Goal: Task Accomplishment & Management: Use online tool/utility

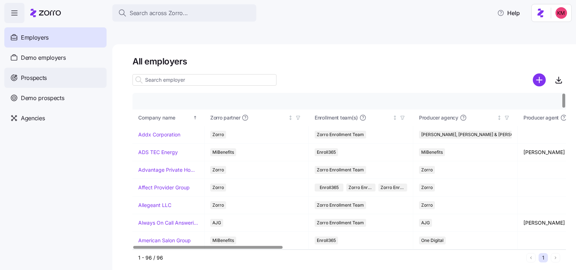
click at [50, 74] on div "Prospects" at bounding box center [55, 78] width 102 height 20
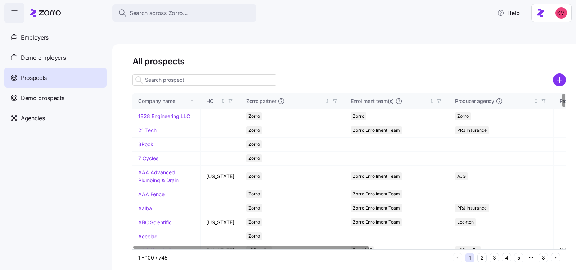
click at [180, 74] on input at bounding box center [205, 80] width 144 height 12
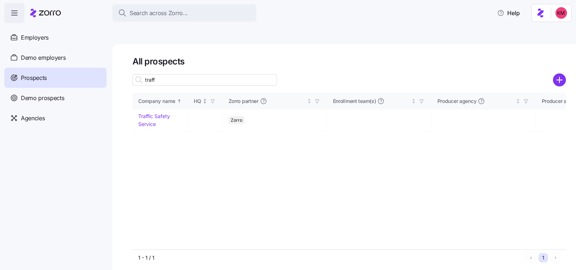
type input "traff"
click at [192, 73] on div "traff" at bounding box center [205, 80] width 144 height 14
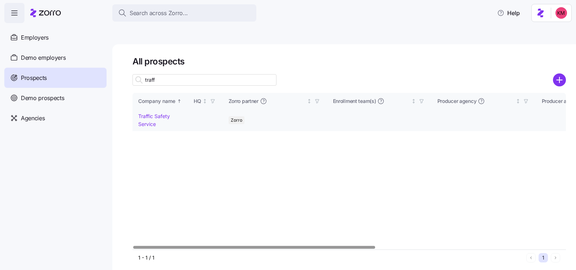
click at [156, 113] on link "Traffic Safety Service" at bounding box center [154, 120] width 32 height 14
click at [153, 113] on link "Traffic Safety Service" at bounding box center [154, 120] width 32 height 14
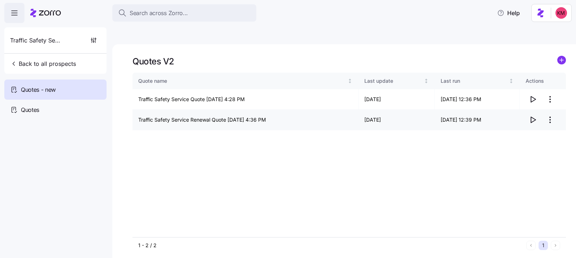
click at [416, 111] on td "09/30/2025" at bounding box center [397, 120] width 76 height 21
click at [533, 116] on icon "button" at bounding box center [533, 120] width 9 height 9
click at [534, 95] on icon "button" at bounding box center [533, 99] width 9 height 9
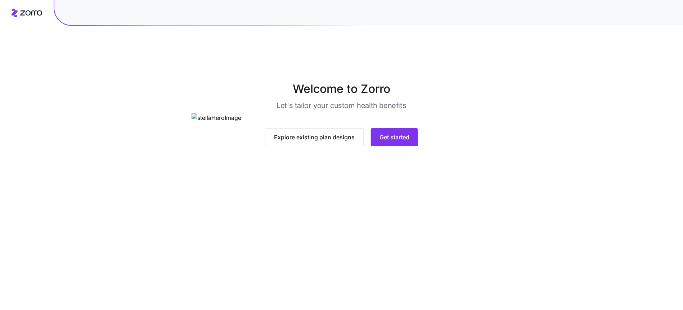
drag, startPoint x: 452, startPoint y: 280, endPoint x: 432, endPoint y: 280, distance: 19.5
click at [451, 280] on main "Welcome to Zorro Let's tailor your custom health benefits Explore existing plan…" at bounding box center [341, 172] width 683 height 310
click at [392, 269] on main "Welcome to Zorro Let's tailor your custom health benefits Explore existing plan…" at bounding box center [341, 172] width 683 height 310
click at [390, 142] on span "Get started" at bounding box center [395, 137] width 30 height 9
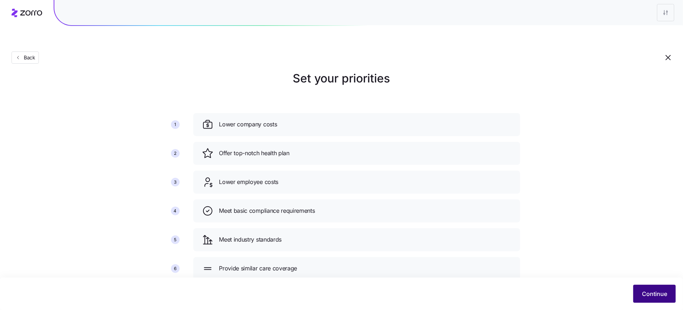
scroll to position [15, 0]
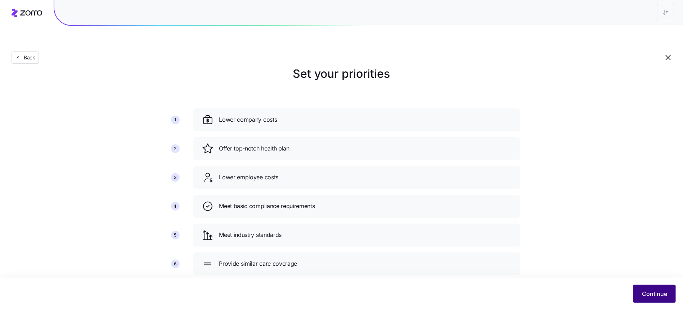
click at [648, 300] on button "Continue" at bounding box center [655, 294] width 43 height 18
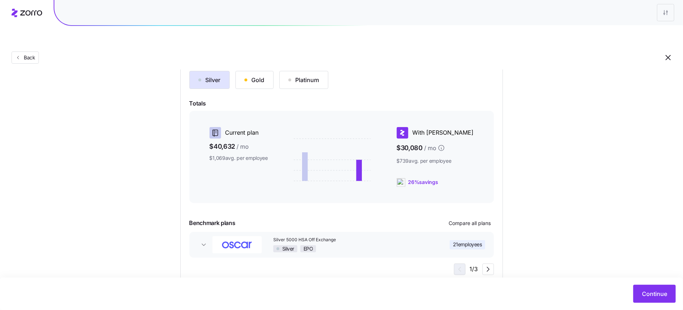
scroll to position [87, 0]
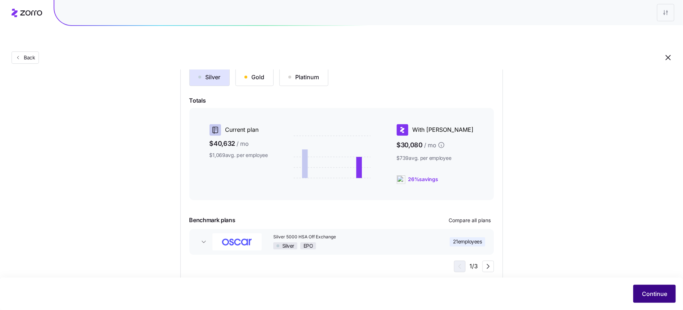
click at [655, 288] on button "Continue" at bounding box center [655, 294] width 43 height 18
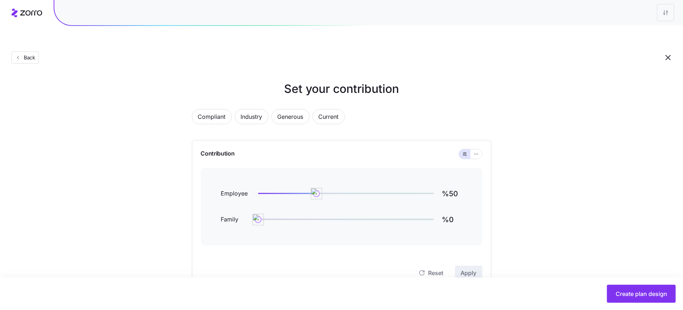
click at [645, 303] on div "Create plan design" at bounding box center [341, 294] width 683 height 32
click at [645, 302] on button "Create plan design" at bounding box center [641, 294] width 69 height 18
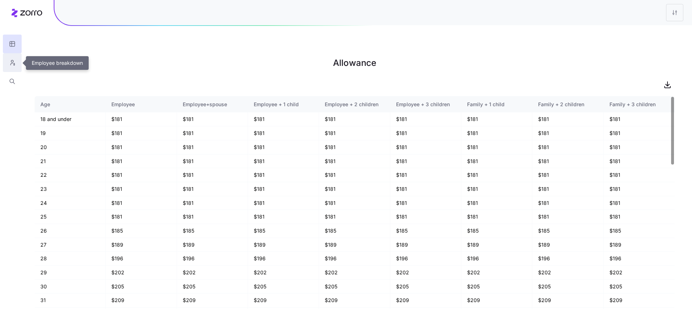
click at [14, 61] on icon "button" at bounding box center [12, 62] width 6 height 7
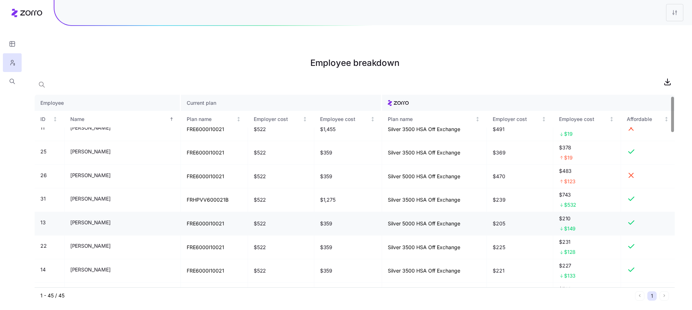
scroll to position [11, 0]
drag, startPoint x: 482, startPoint y: 203, endPoint x: 560, endPoint y: 204, distance: 77.8
click at [560, 211] on tr "13 Anthony Gurriero FRE6000I10021 $522 $359 Silver 5000 HSA Off Exchange $205 $…" at bounding box center [355, 223] width 640 height 24
click at [566, 214] on div "$210 $149" at bounding box center [587, 223] width 56 height 18
drag, startPoint x: 566, startPoint y: 200, endPoint x: 482, endPoint y: 203, distance: 83.6
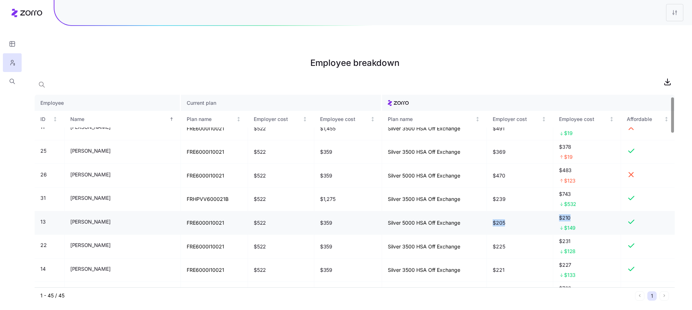
click at [482, 211] on tr "13 Anthony Gurriero FRE6000I10021 $522 $359 Silver 5000 HSA Off Exchange $205 $…" at bounding box center [355, 223] width 640 height 24
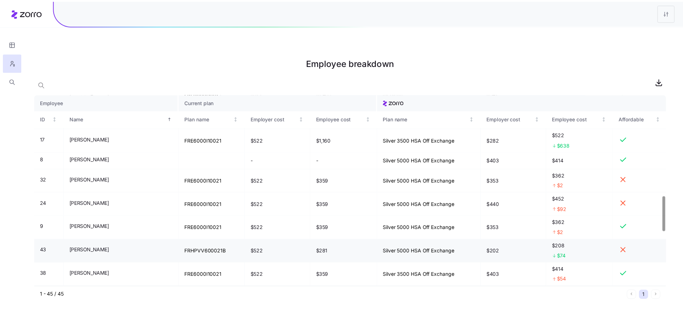
scroll to position [556, 0]
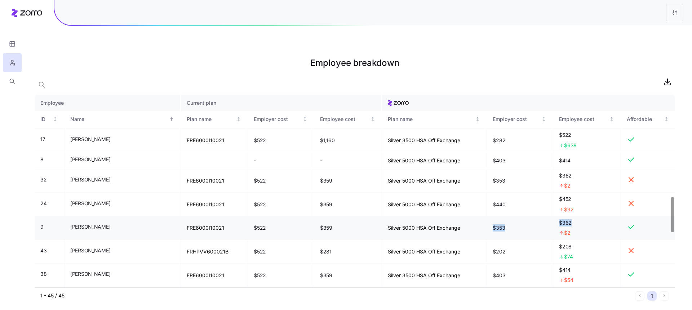
drag, startPoint x: 568, startPoint y: 209, endPoint x: 481, endPoint y: 209, distance: 86.8
click at [481, 217] on tr "9 Kevin Duffy FRE6000I10021 $522 $359 Silver 5000 HSA Off Exchange $353 $362 $2" at bounding box center [355, 229] width 640 height 24
click at [32, 9] on icon at bounding box center [27, 13] width 31 height 9
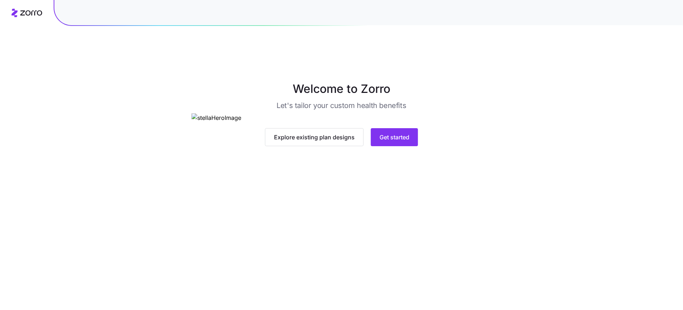
scroll to position [1, 0]
click at [390, 141] on span "Get started" at bounding box center [395, 136] width 30 height 9
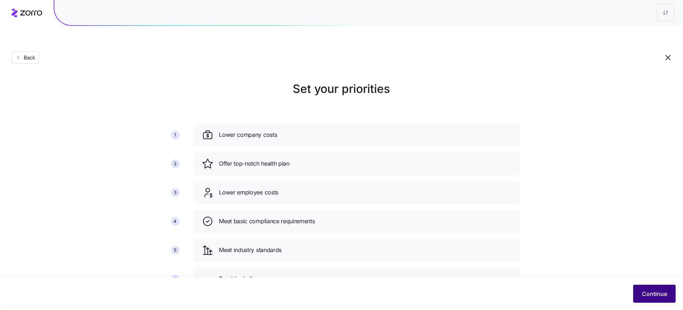
click at [648, 293] on span "Continue" at bounding box center [654, 294] width 25 height 9
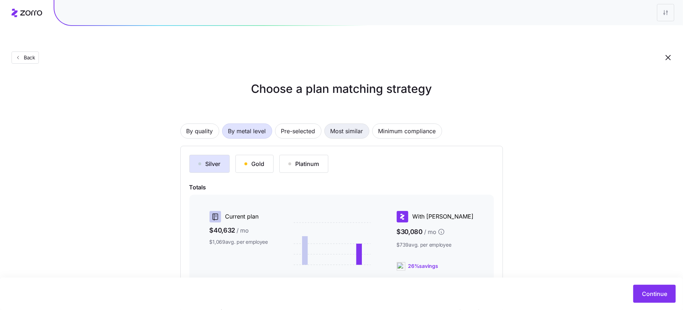
click at [362, 124] on span "Most similar" at bounding box center [347, 131] width 33 height 14
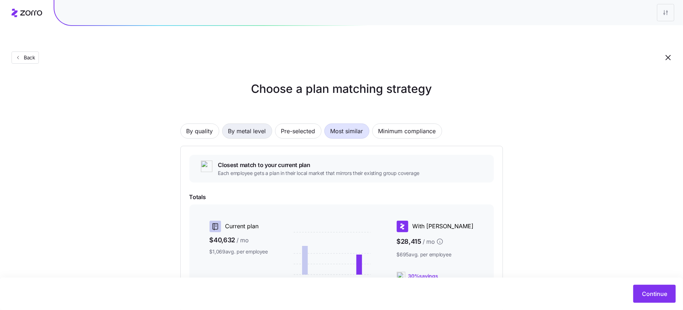
click at [243, 124] on span "By metal level" at bounding box center [247, 131] width 38 height 14
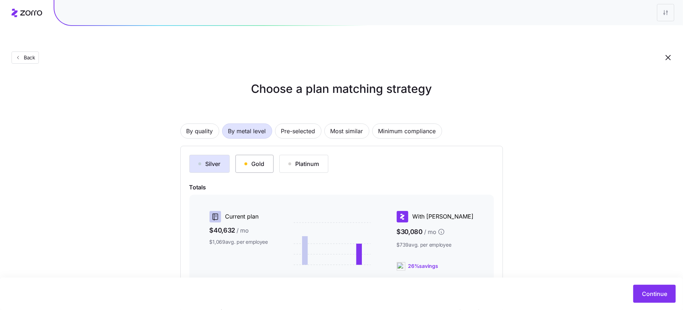
click at [259, 155] on button "Gold" at bounding box center [255, 164] width 38 height 18
click at [211, 160] on div "Silver" at bounding box center [210, 164] width 22 height 9
drag, startPoint x: 342, startPoint y: 119, endPoint x: 235, endPoint y: 128, distance: 107.8
click at [425, 223] on div "By quality By metal level Pre-selected Most similar Minimum compliance Silver G…" at bounding box center [341, 235] width 323 height 268
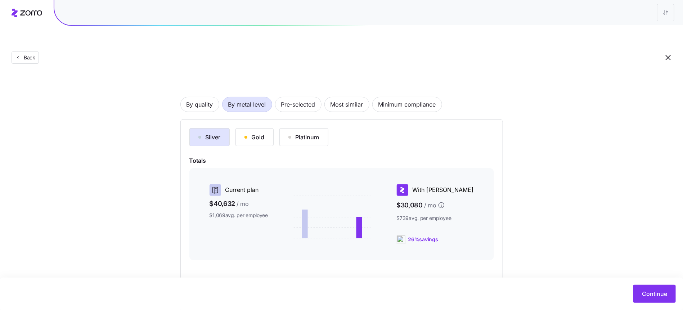
scroll to position [51, 0]
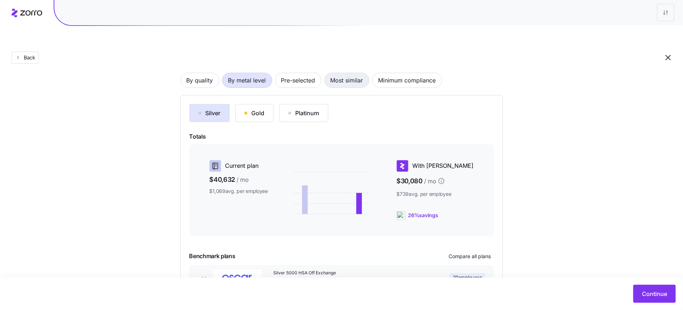
click at [359, 73] on span "Most similar" at bounding box center [347, 80] width 33 height 14
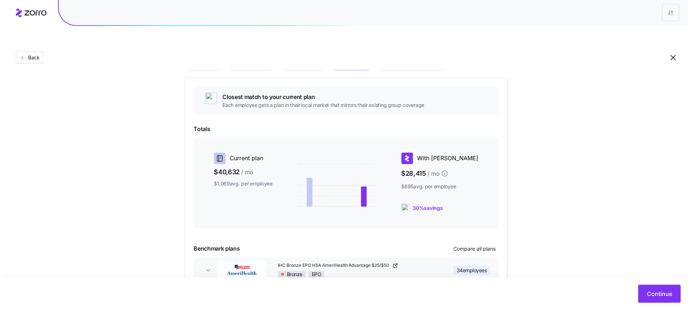
scroll to position [97, 0]
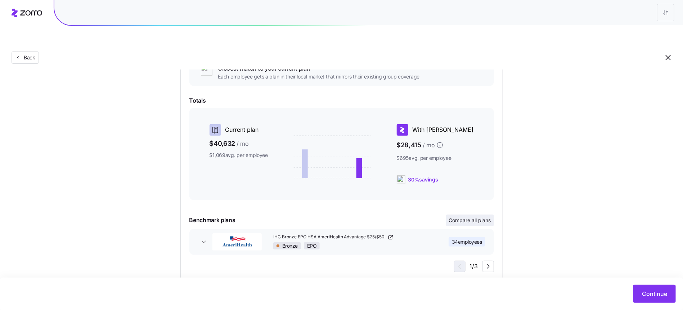
click at [466, 215] on button "Compare all plans" at bounding box center [470, 221] width 48 height 12
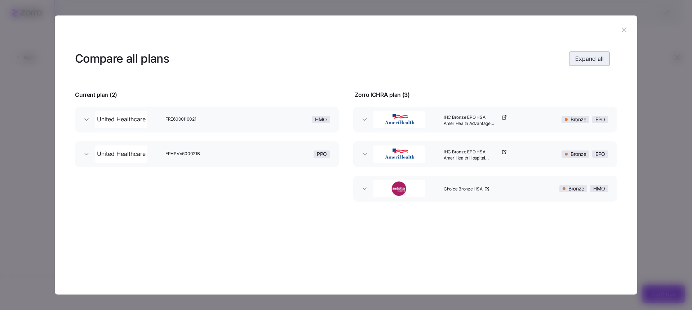
click at [581, 61] on span "Expand all" at bounding box center [589, 58] width 28 height 9
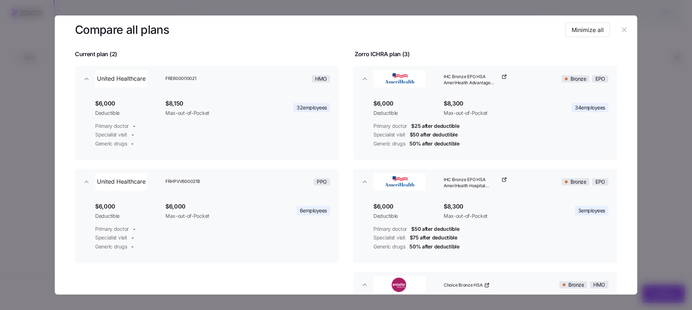
scroll to position [39, 0]
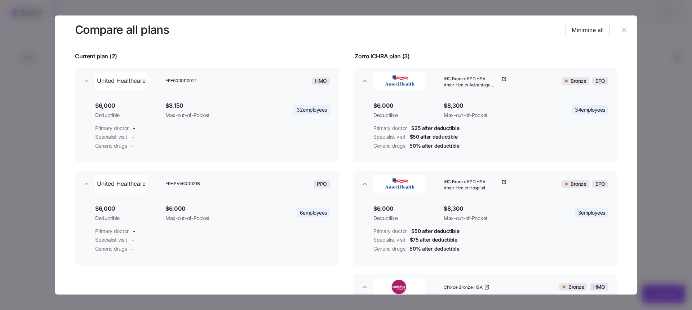
click at [626, 28] on header at bounding box center [346, 29] width 582 height 29
click at [623, 28] on icon "button" at bounding box center [624, 30] width 8 height 8
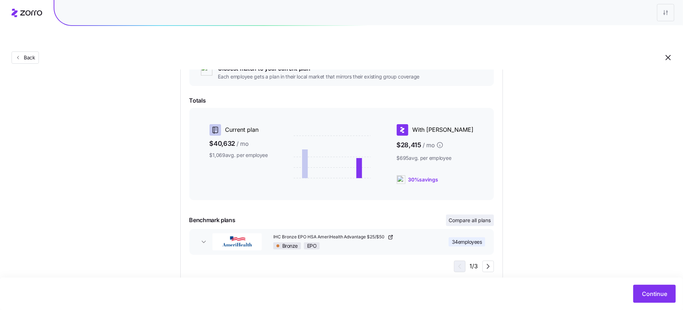
click at [474, 217] on span "Compare all plans" at bounding box center [470, 220] width 42 height 7
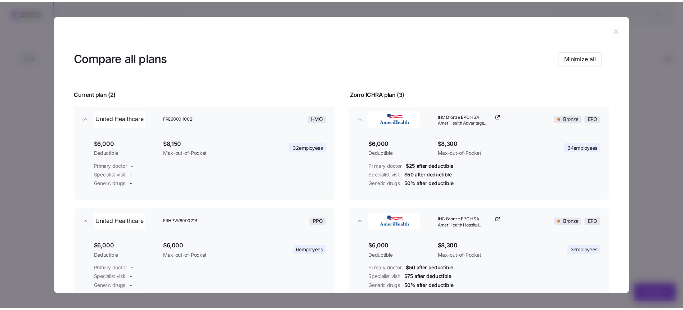
scroll to position [0, 0]
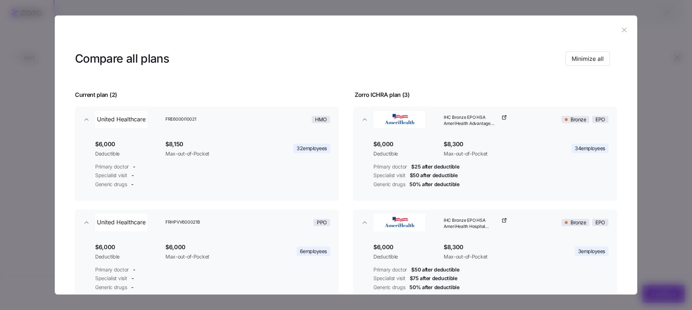
click at [620, 26] on button "button" at bounding box center [624, 30] width 12 height 12
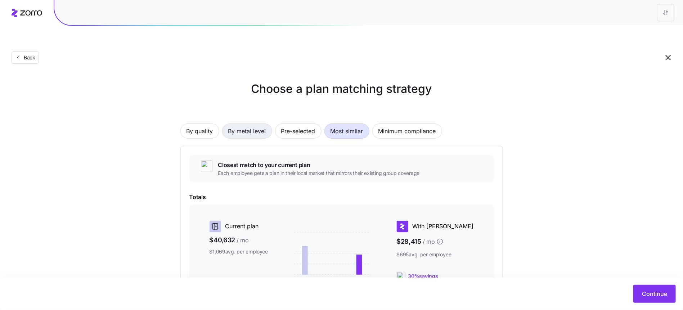
click at [227, 124] on button "By metal level" at bounding box center [247, 131] width 50 height 15
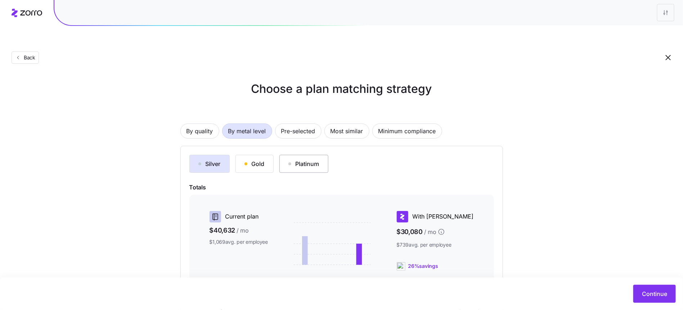
click at [308, 155] on button "Platinum" at bounding box center [304, 164] width 49 height 18
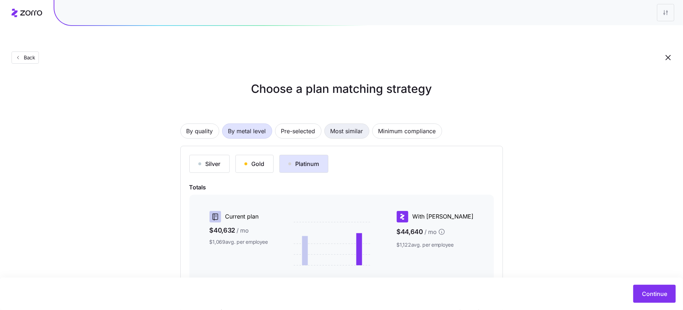
click at [329, 124] on button "Most similar" at bounding box center [347, 131] width 45 height 15
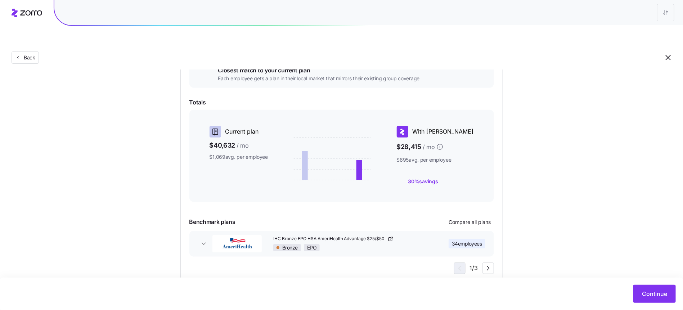
scroll to position [95, 0]
click at [658, 304] on div "Continue" at bounding box center [341, 294] width 683 height 32
click at [658, 299] on button "Continue" at bounding box center [655, 294] width 43 height 18
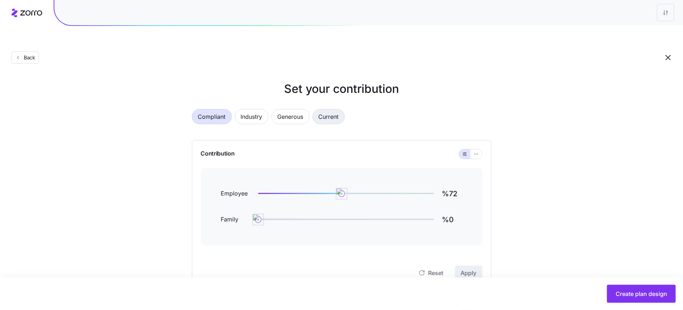
click at [339, 110] on span "Current" at bounding box center [329, 117] width 20 height 14
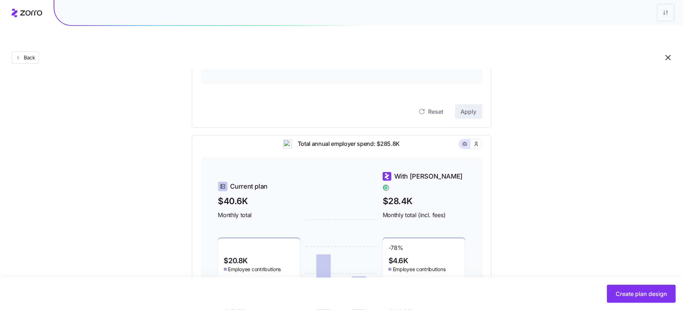
scroll to position [189, 0]
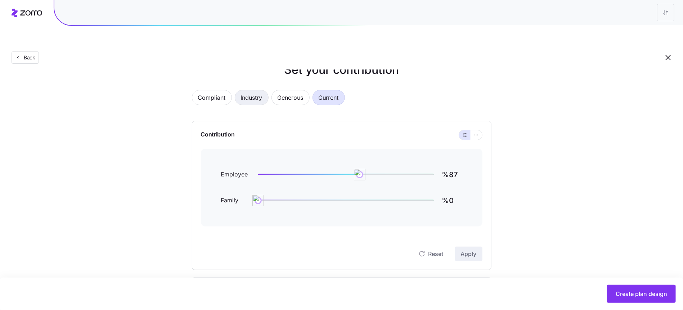
click at [242, 90] on span "Industry" at bounding box center [252, 97] width 22 height 14
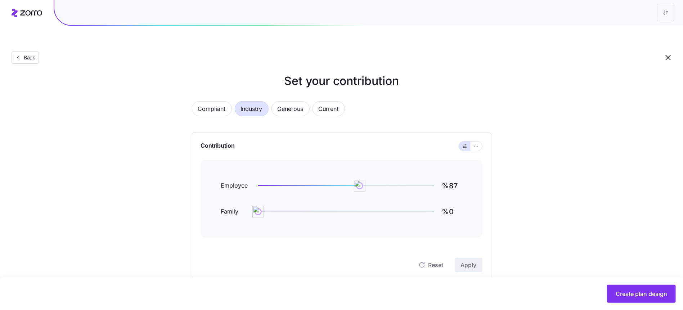
scroll to position [19, 0]
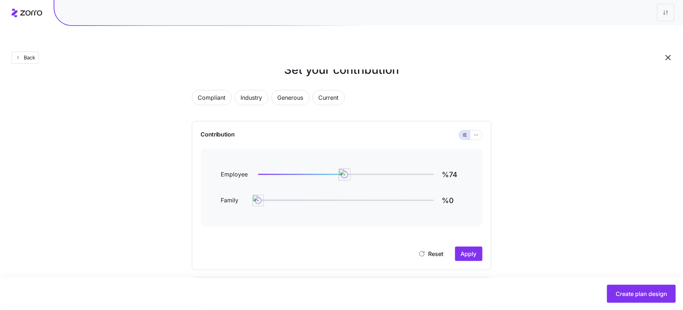
type input "%75"
drag, startPoint x: 361, startPoint y: 157, endPoint x: 346, endPoint y: 157, distance: 14.8
click at [346, 169] on img at bounding box center [345, 175] width 12 height 12
click at [473, 250] on span "Apply" at bounding box center [469, 254] width 16 height 9
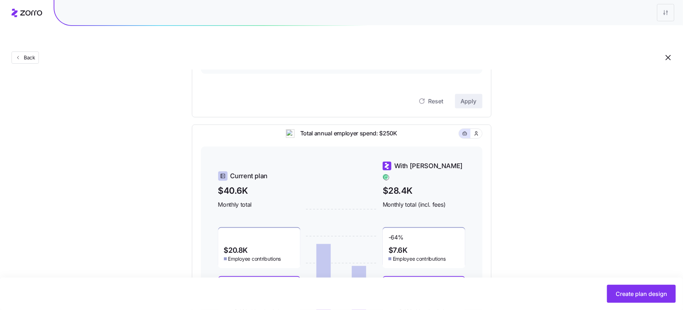
scroll to position [227, 0]
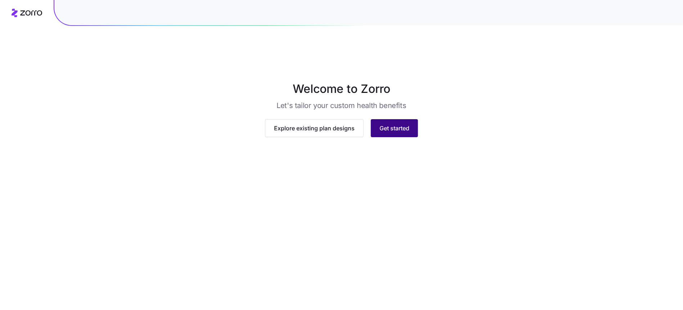
click at [395, 133] on span "Get started" at bounding box center [395, 128] width 30 height 9
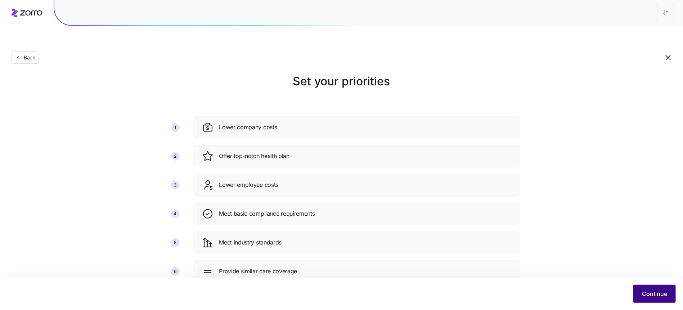
scroll to position [15, 0]
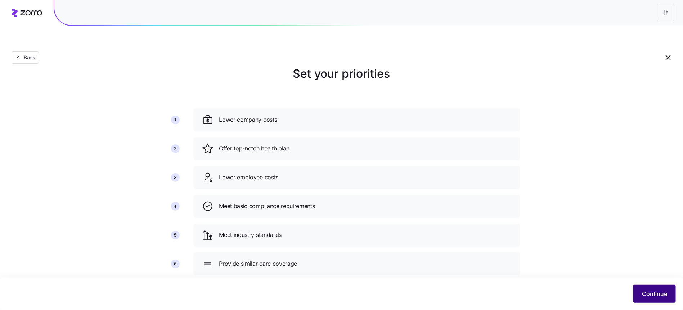
click at [643, 287] on button "Continue" at bounding box center [655, 294] width 43 height 18
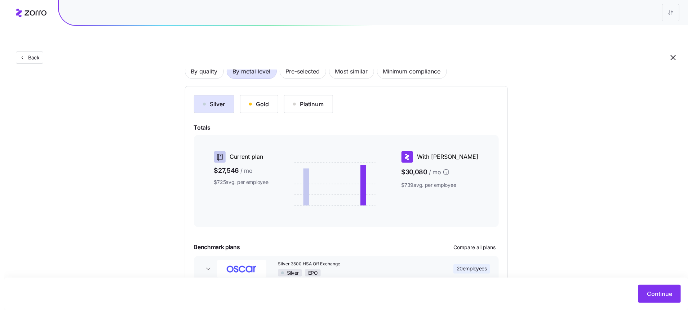
scroll to position [83, 0]
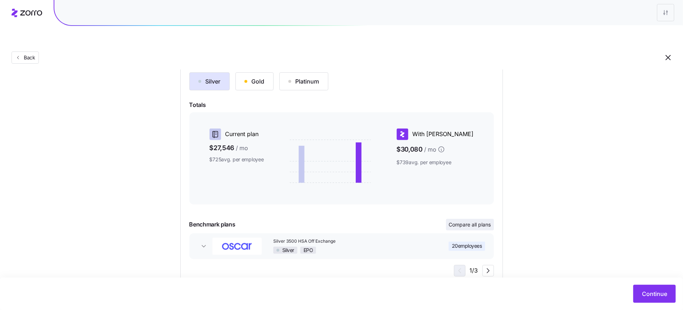
click at [466, 219] on button "Compare all plans" at bounding box center [470, 225] width 48 height 12
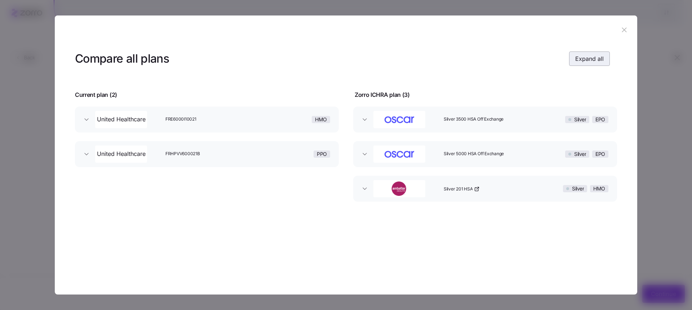
click at [581, 55] on span "Expand all" at bounding box center [589, 58] width 28 height 9
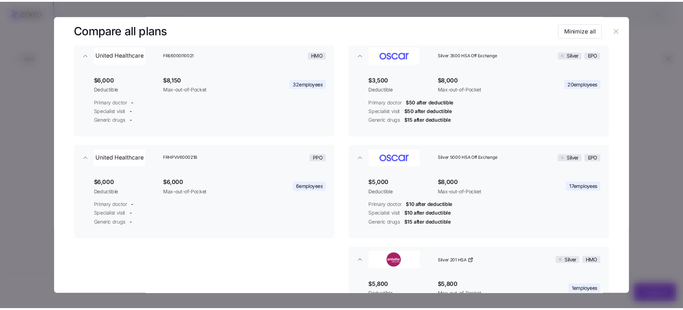
scroll to position [57, 0]
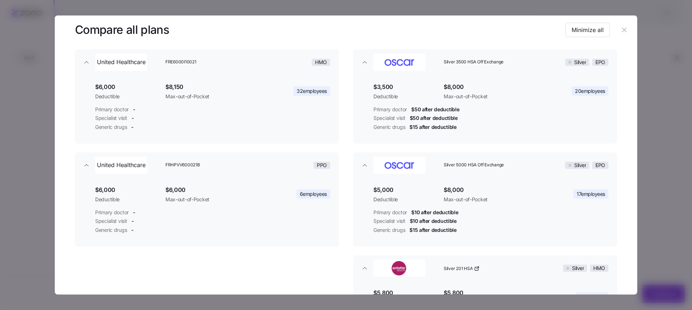
click at [620, 31] on icon "button" at bounding box center [624, 30] width 8 height 8
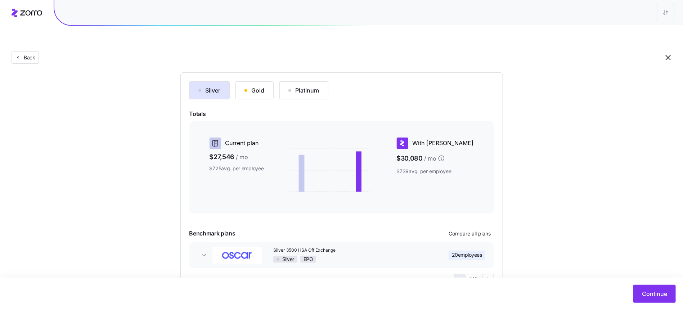
scroll to position [73, 0]
click at [245, 82] on button "Gold" at bounding box center [255, 91] width 38 height 18
click at [205, 86] on div "Silver" at bounding box center [210, 90] width 22 height 9
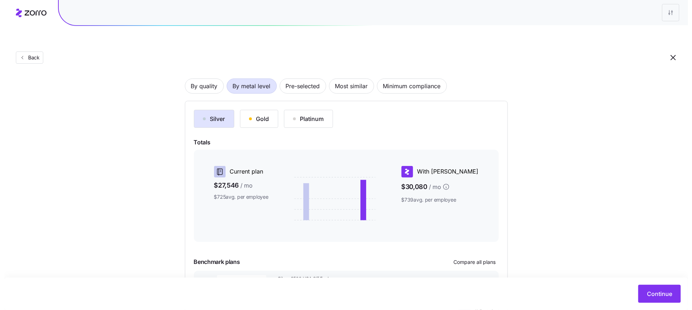
scroll to position [87, 0]
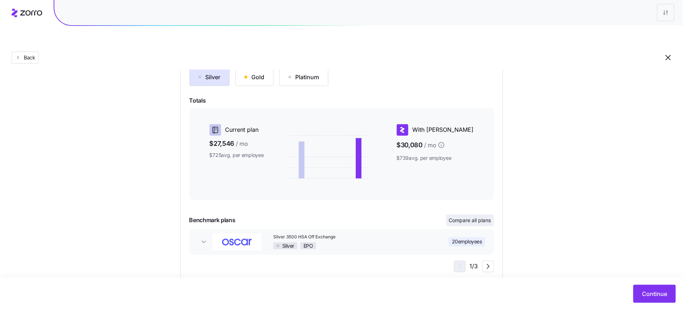
click at [481, 215] on button "Compare all plans" at bounding box center [470, 221] width 48 height 12
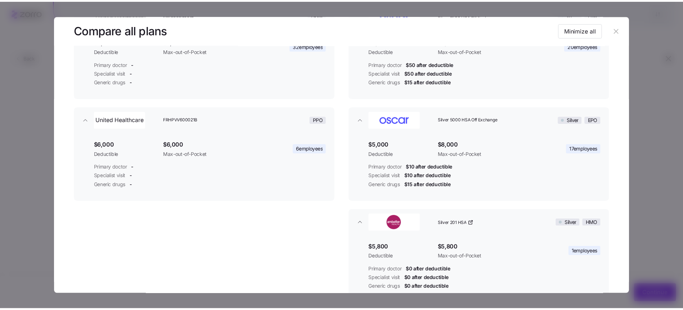
scroll to position [98, 0]
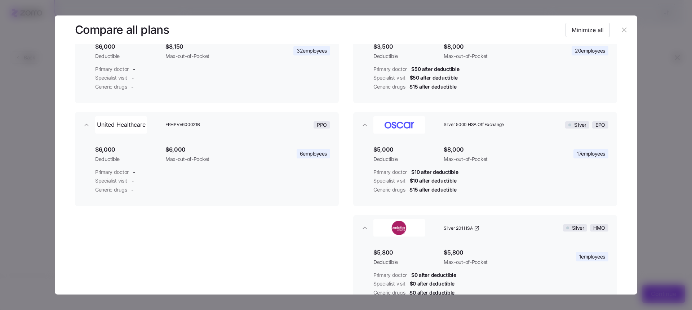
click at [620, 30] on icon "button" at bounding box center [624, 30] width 8 height 8
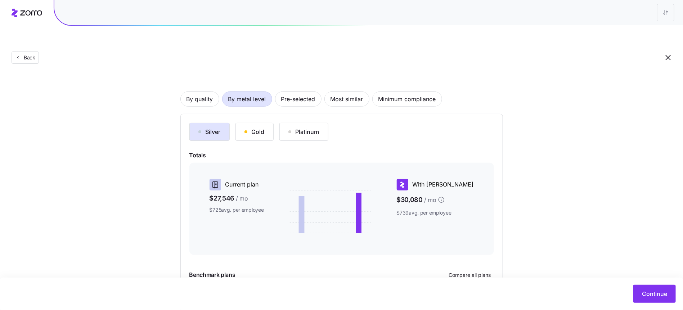
scroll to position [23, 0]
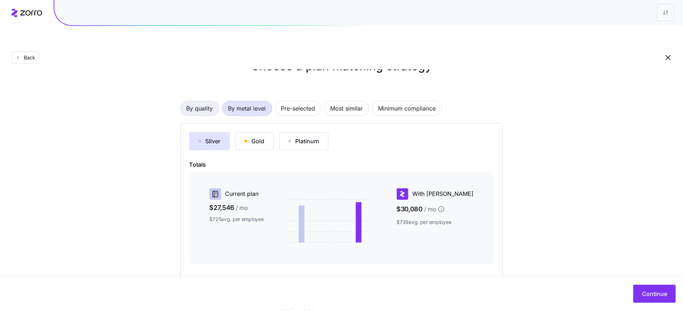
click at [198, 101] on span "By quality" at bounding box center [200, 108] width 27 height 14
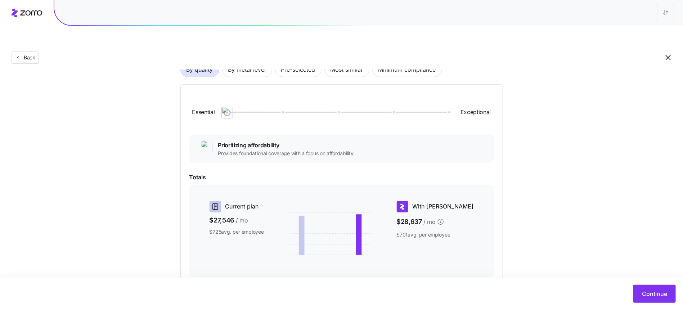
scroll to position [86, 0]
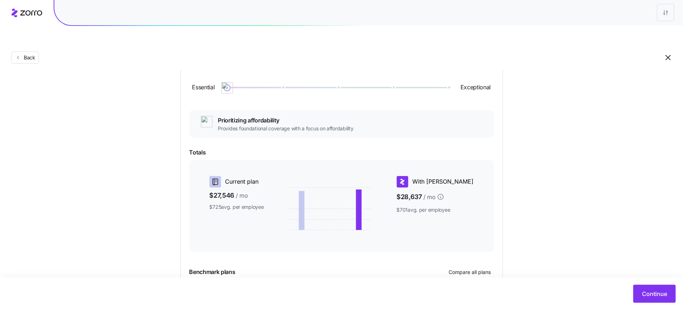
click at [221, 72] on div "Essential Exceptional" at bounding box center [342, 87] width 305 height 39
drag, startPoint x: 223, startPoint y: 71, endPoint x: 277, endPoint y: 73, distance: 53.7
click at [277, 82] on img at bounding box center [282, 88] width 12 height 12
click at [277, 82] on img at bounding box center [283, 88] width 12 height 12
drag, startPoint x: 277, startPoint y: 73, endPoint x: 262, endPoint y: 76, distance: 15.3
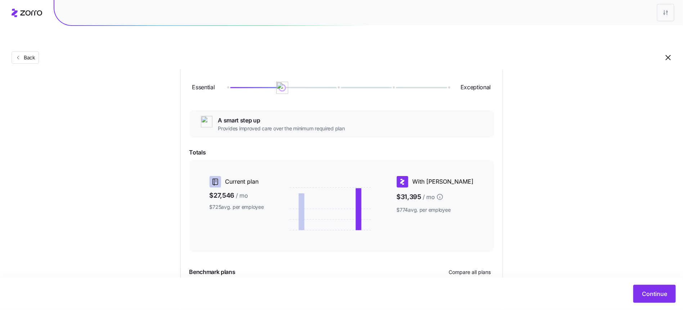
click at [262, 76] on div "Essential Exceptional" at bounding box center [342, 87] width 305 height 39
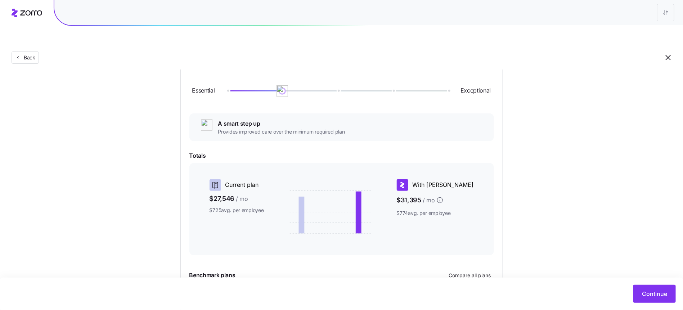
scroll to position [0, 0]
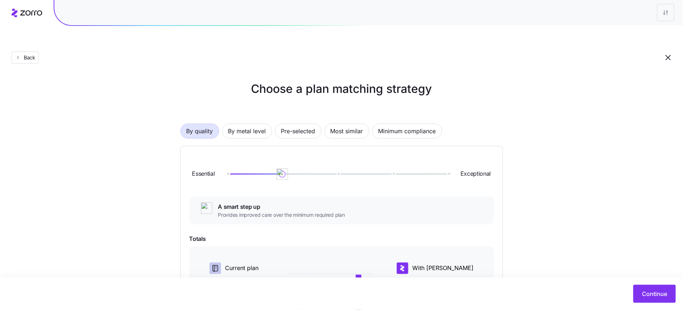
click at [268, 106] on div "By quality By metal level Pre-selected Most similar Minimum compliance Essentia…" at bounding box center [341, 260] width 323 height 319
click at [259, 124] on span "By metal level" at bounding box center [247, 131] width 38 height 14
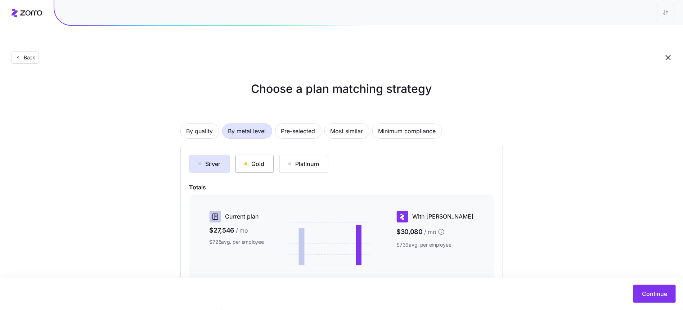
click at [262, 155] on button "Gold" at bounding box center [255, 164] width 38 height 18
click at [212, 155] on button "Silver" at bounding box center [210, 164] width 40 height 18
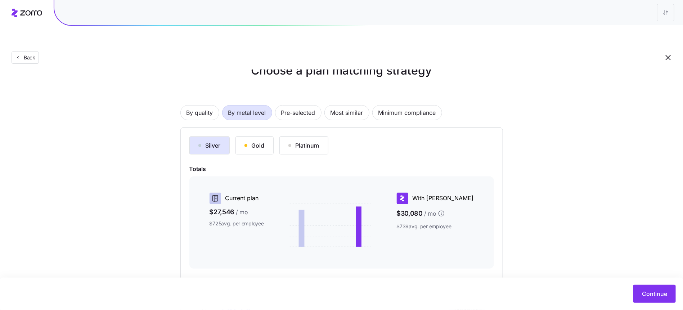
scroll to position [87, 0]
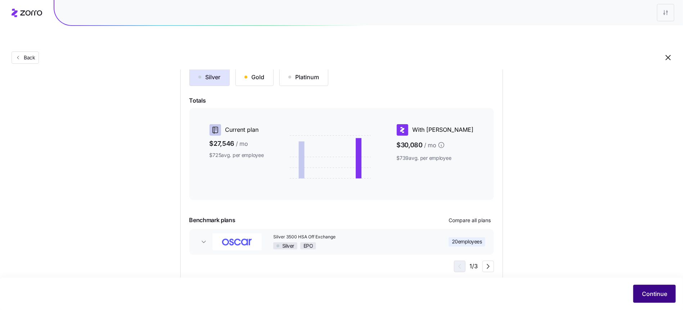
click at [660, 296] on span "Continue" at bounding box center [654, 294] width 25 height 9
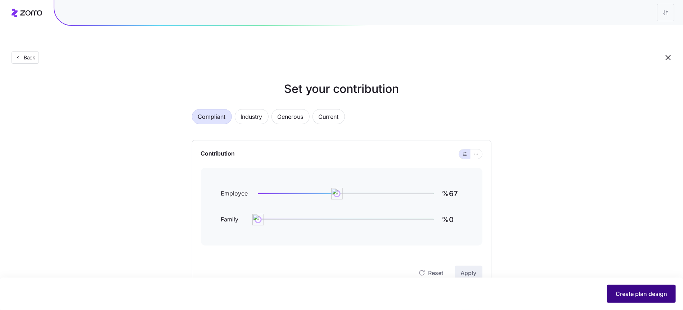
click at [626, 300] on button "Create plan design" at bounding box center [641, 294] width 69 height 18
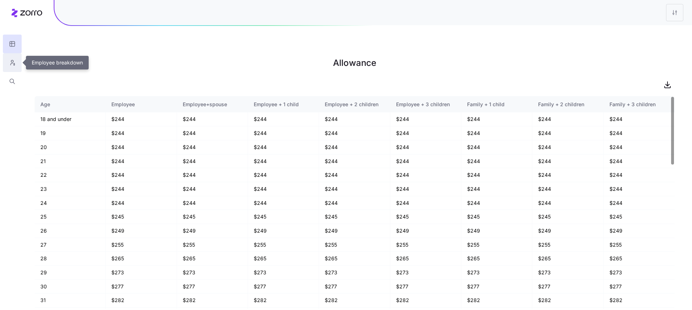
click at [11, 62] on icon "button" at bounding box center [12, 61] width 2 height 2
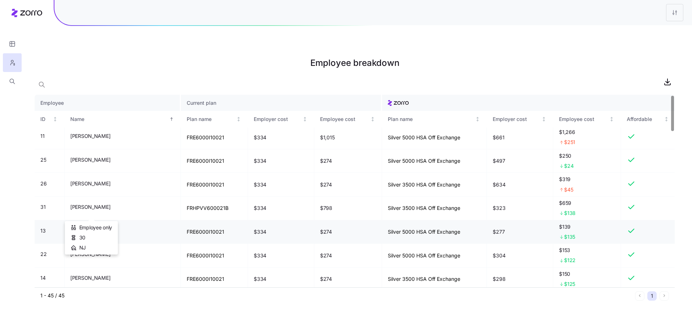
scroll to position [2, 0]
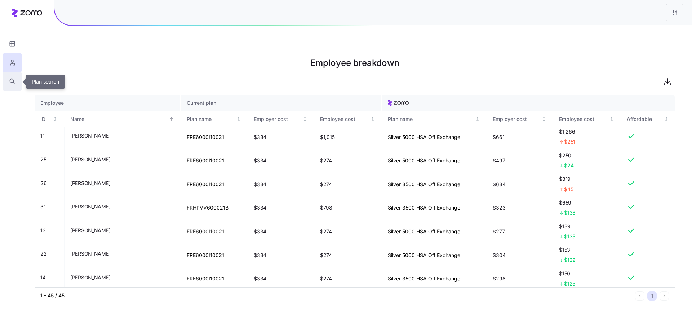
click at [12, 76] on button "button" at bounding box center [12, 81] width 19 height 19
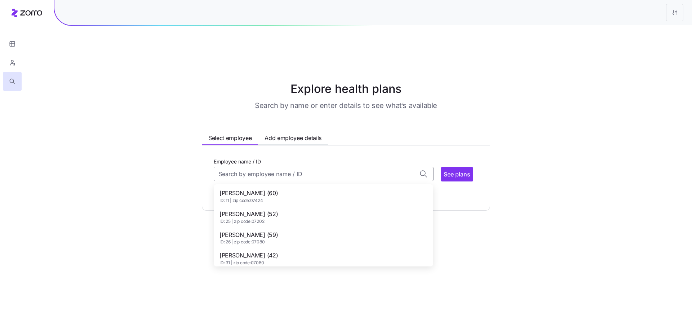
click at [236, 167] on input "Employee name / ID" at bounding box center [324, 174] width 220 height 14
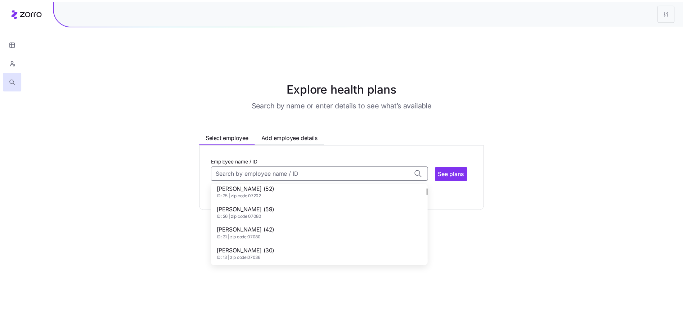
scroll to position [32, 0]
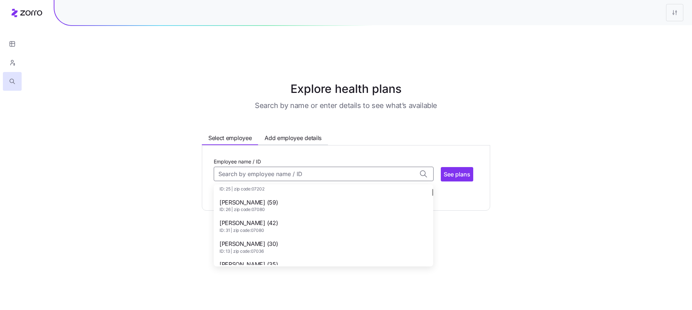
click at [257, 240] on span "Anthony Gurriero (30)" at bounding box center [248, 244] width 58 height 9
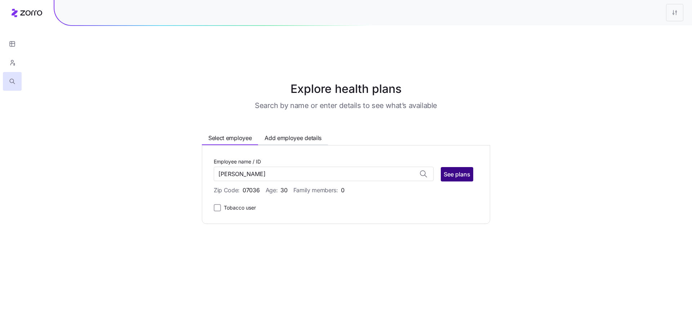
click at [446, 170] on span "See plans" at bounding box center [456, 174] width 27 height 9
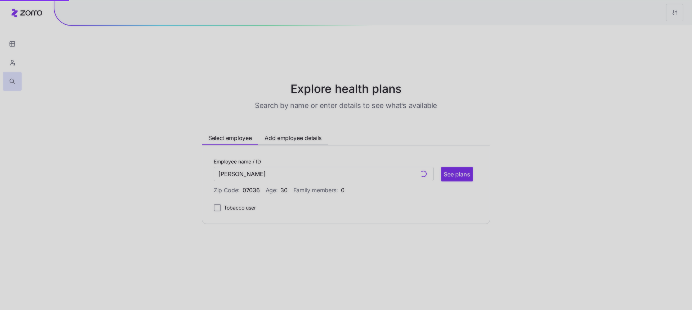
type input "Anthony Gurriero (ID: 13)"
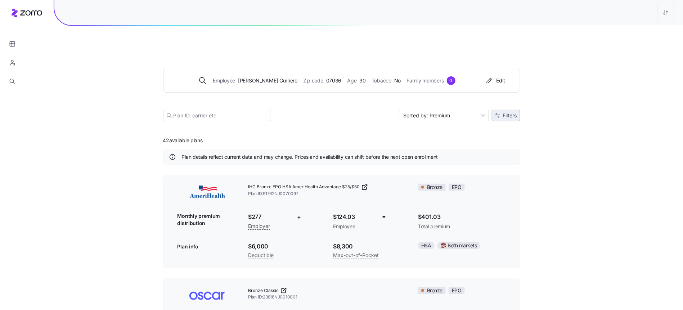
click at [502, 113] on span "Filters" at bounding box center [506, 115] width 22 height 5
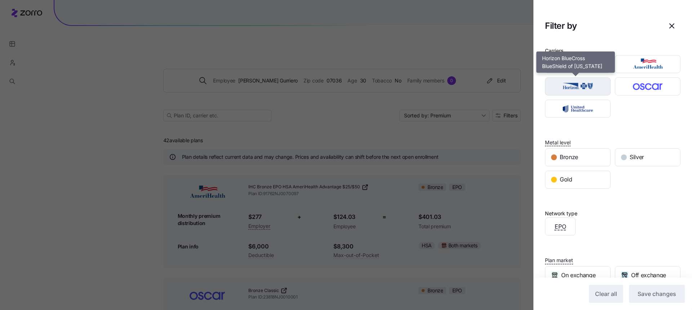
click at [585, 89] on img "button" at bounding box center [577, 86] width 53 height 14
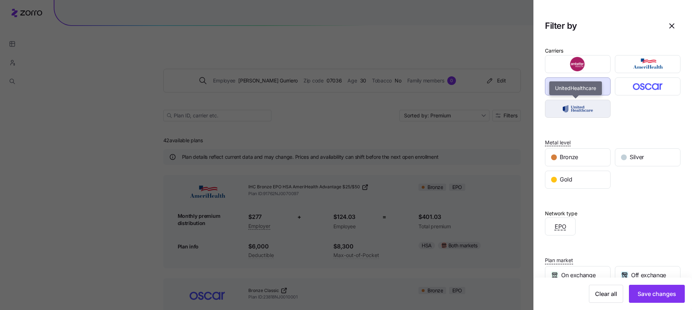
click at [582, 107] on img "button" at bounding box center [577, 109] width 53 height 14
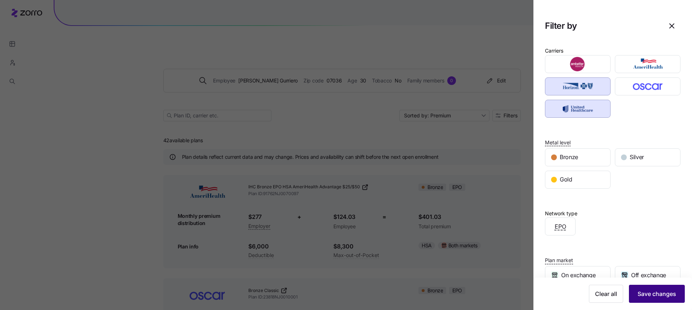
click at [637, 295] on span "Save changes" at bounding box center [656, 294] width 39 height 9
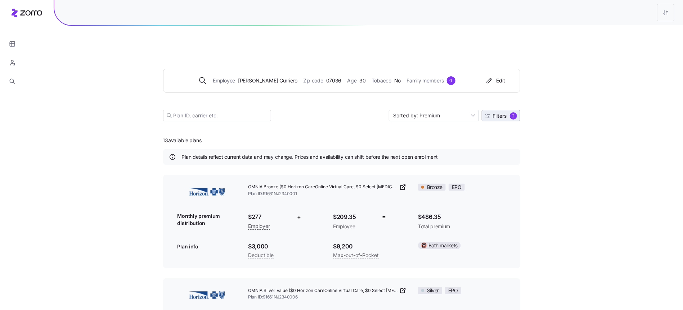
click at [509, 112] on span "Filters 2" at bounding box center [501, 115] width 32 height 7
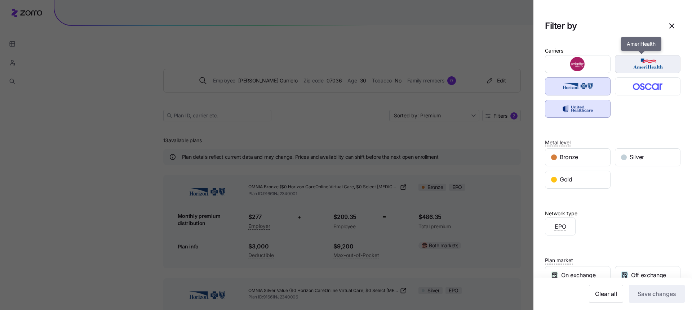
click at [653, 62] on img "button" at bounding box center [647, 64] width 53 height 14
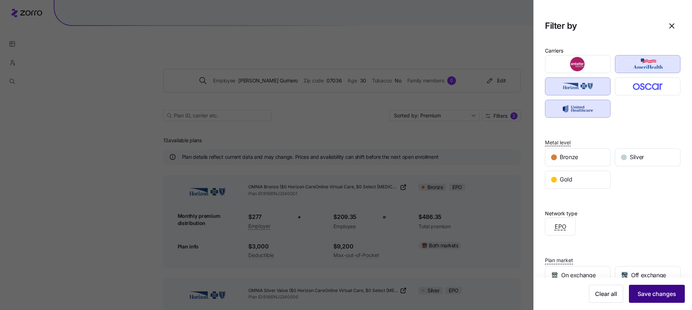
click at [643, 299] on button "Save changes" at bounding box center [657, 294] width 56 height 18
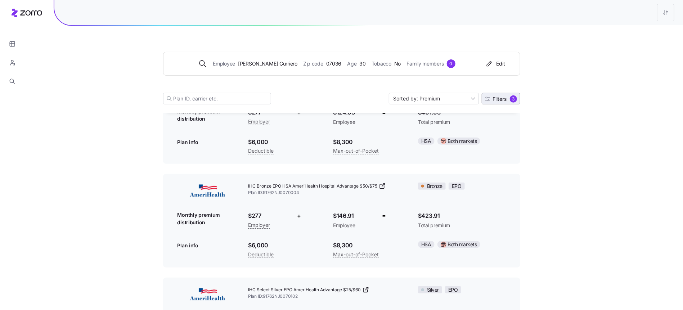
scroll to position [105, 0]
click at [498, 97] on span "Filters" at bounding box center [500, 99] width 14 height 5
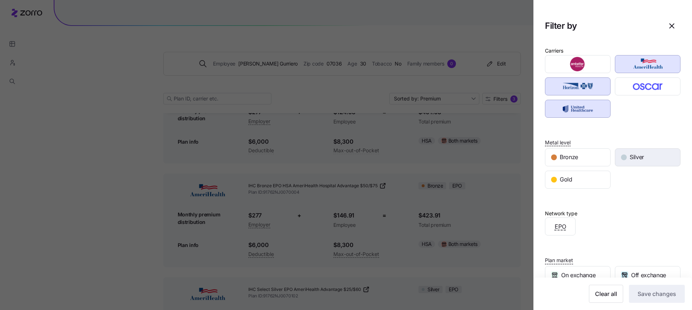
click at [621, 161] on div "Silver" at bounding box center [647, 157] width 65 height 17
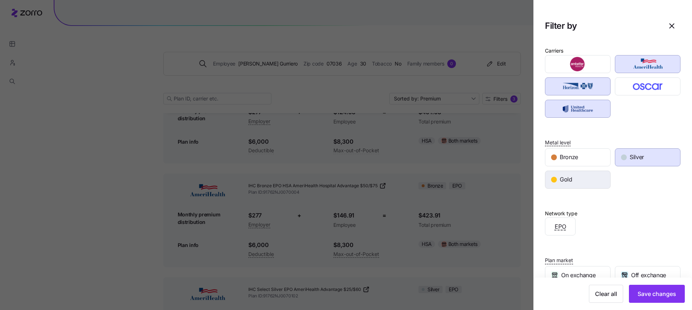
click at [604, 171] on div "Gold" at bounding box center [577, 179] width 65 height 17
click at [667, 23] on icon "button" at bounding box center [671, 26] width 9 height 9
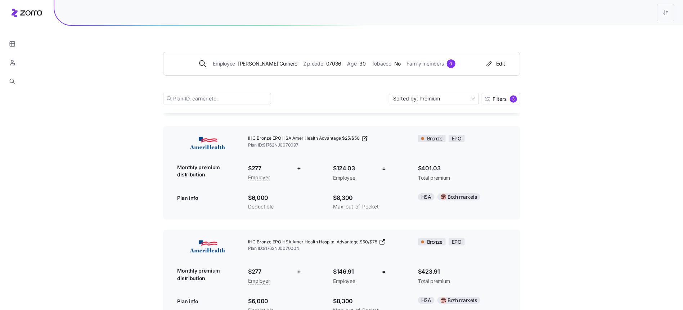
scroll to position [22, 0]
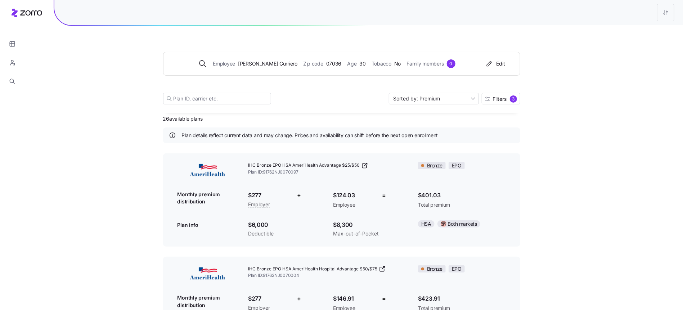
drag, startPoint x: 446, startPoint y: 172, endPoint x: 419, endPoint y: 178, distance: 27.1
click at [401, 171] on div "IHC Bronze EPO HSA AmeriHealth Advantage $25/$50 Plan ID: 91762NJ0070097 Bronze…" at bounding box center [342, 200] width 340 height 88
drag, startPoint x: 446, startPoint y: 179, endPoint x: 418, endPoint y: 180, distance: 28.5
click at [418, 191] on span "$401.03" at bounding box center [462, 195] width 88 height 9
click at [511, 177] on div "IHC Bronze EPO HSA AmeriHealth Advantage $25/$50 Plan ID: 91762NJ0070097 Bronze…" at bounding box center [341, 200] width 357 height 94
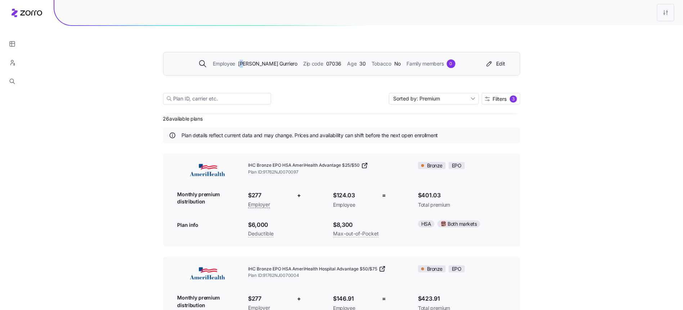
click at [252, 66] on span "Anthony Gurriero" at bounding box center [267, 64] width 59 height 8
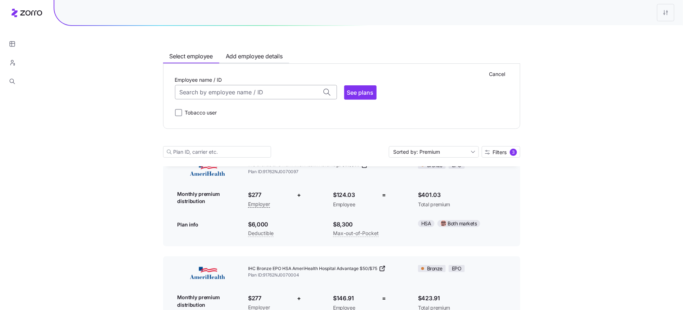
click at [262, 94] on input "Employee name / ID" at bounding box center [256, 92] width 162 height 14
click at [229, 110] on div "Kevin Duffy (52) ID: 9 | zip code: 07719" at bounding box center [256, 114] width 159 height 21
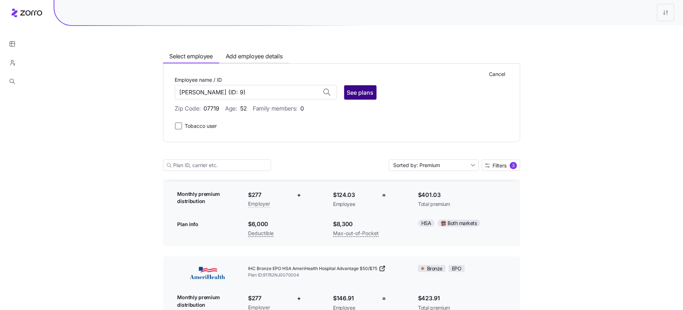
type input "Kevin Duffy"
click at [358, 92] on span "See plans" at bounding box center [360, 92] width 27 height 9
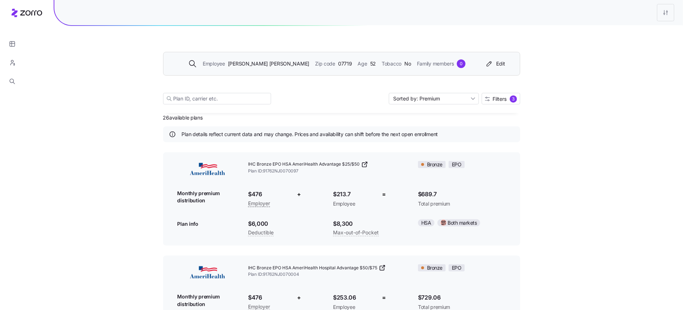
scroll to position [0, 0]
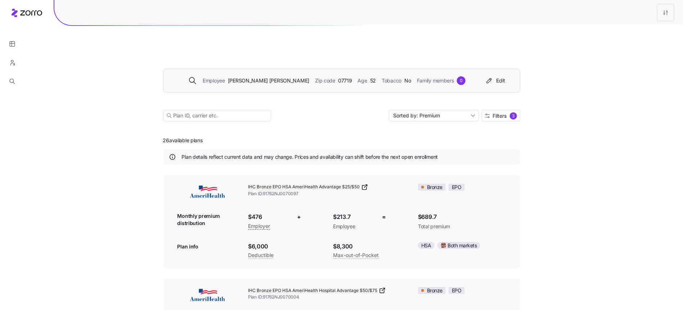
click at [16, 12] on div at bounding box center [12, 45] width 24 height 91
click at [19, 12] on div at bounding box center [12, 45] width 24 height 91
click at [20, 13] on div at bounding box center [12, 45] width 24 height 91
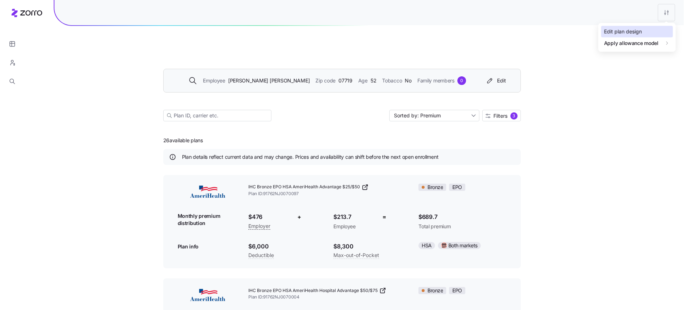
click at [631, 35] on div "Edit plan design" at bounding box center [623, 32] width 38 height 8
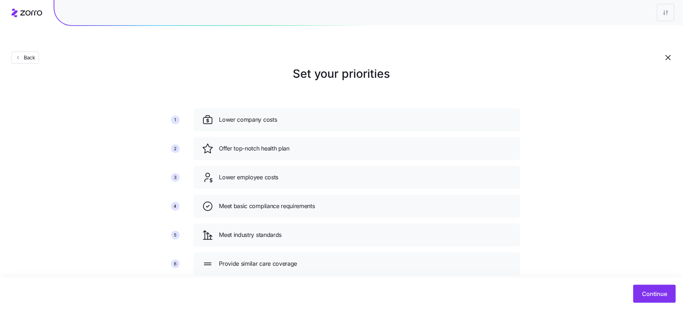
scroll to position [15, 0]
click at [648, 287] on button "Continue" at bounding box center [655, 294] width 43 height 18
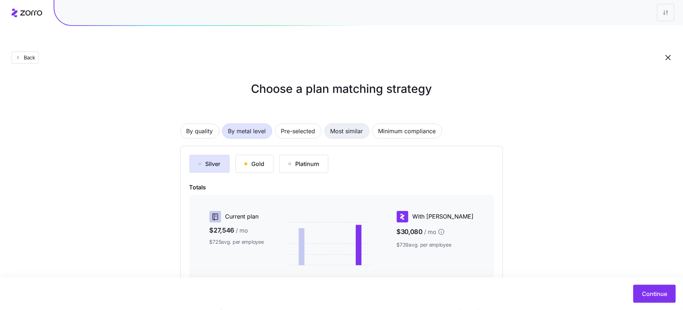
drag, startPoint x: 310, startPoint y: 117, endPoint x: 353, endPoint y: 121, distance: 43.7
click at [355, 125] on div "By quality By metal level Pre-selected Most similar Minimum compliance Silver G…" at bounding box center [341, 235] width 323 height 268
click at [350, 124] on span "Most similar" at bounding box center [347, 131] width 33 height 14
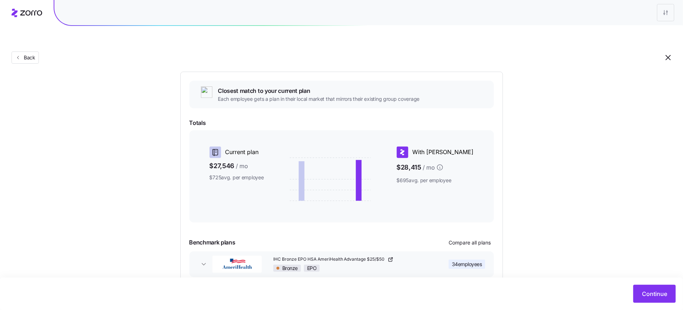
scroll to position [97, 0]
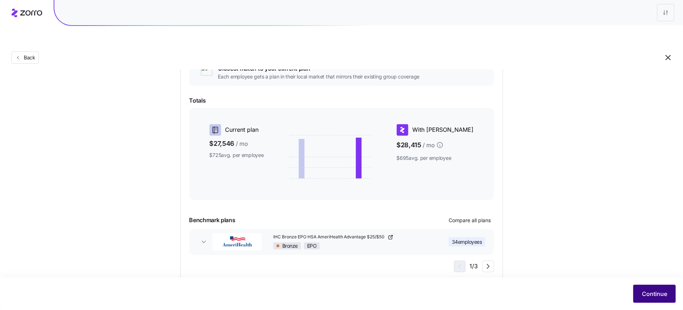
click at [665, 286] on button "Continue" at bounding box center [655, 294] width 43 height 18
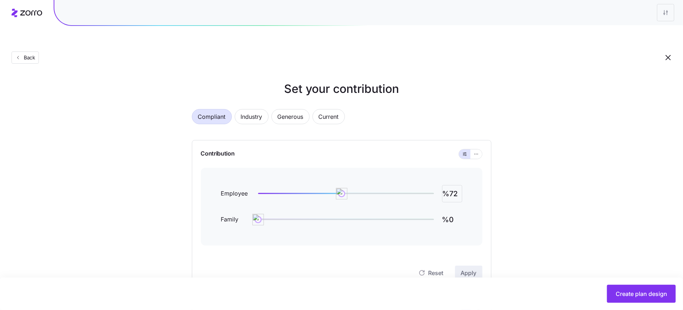
click at [458, 185] on input "%72" at bounding box center [452, 193] width 20 height 17
click at [478, 266] on button "Apply" at bounding box center [468, 273] width 27 height 14
click at [449, 185] on input "%50" at bounding box center [452, 193] width 20 height 17
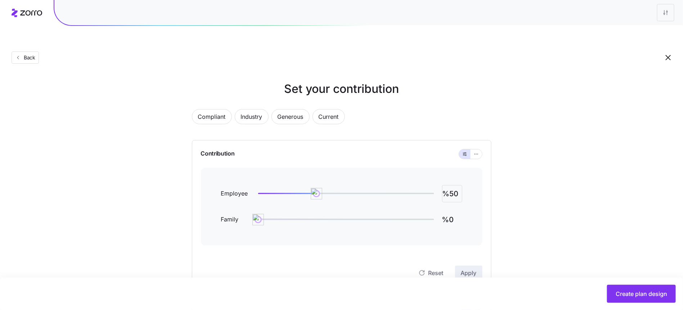
click at [449, 185] on input "%50" at bounding box center [452, 193] width 20 height 17
click at [469, 266] on button "Apply" at bounding box center [468, 273] width 27 height 14
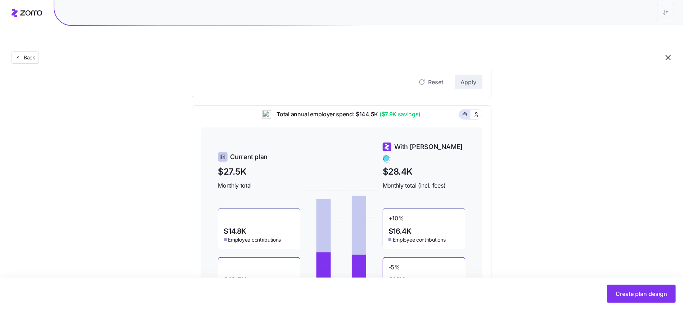
scroll to position [41, 0]
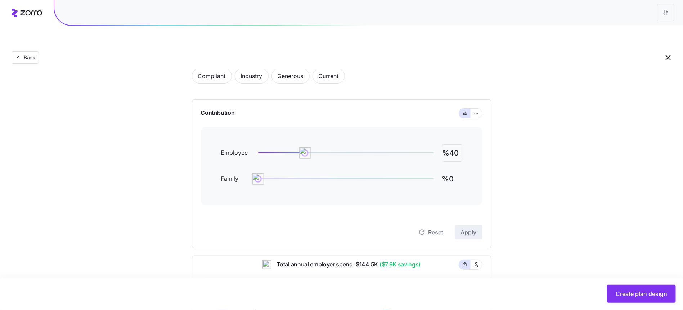
click at [457, 144] on input "%40" at bounding box center [452, 152] width 20 height 17
click at [469, 228] on span "Apply" at bounding box center [469, 232] width 16 height 9
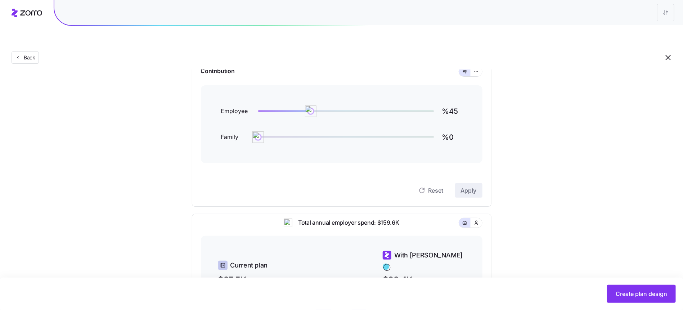
scroll to position [17, 0]
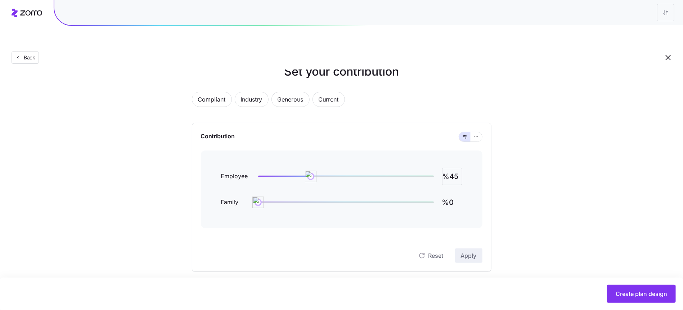
click at [453, 168] on input "%45" at bounding box center [452, 176] width 20 height 17
click at [464, 251] on span "Apply" at bounding box center [469, 255] width 16 height 9
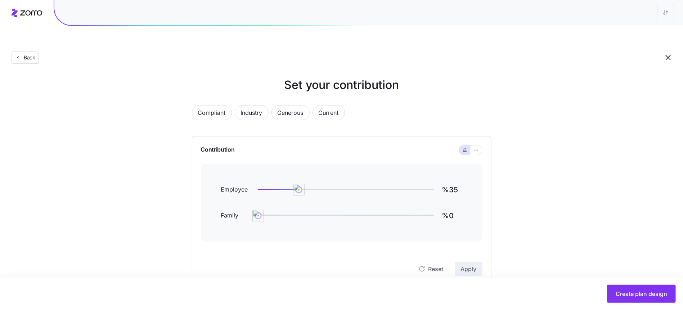
scroll to position [0, 0]
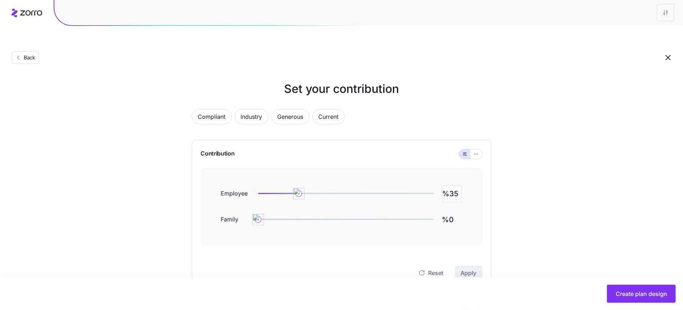
click at [454, 185] on input "%35" at bounding box center [452, 193] width 20 height 17
type input "%42"
click at [471, 269] on span "Apply" at bounding box center [469, 273] width 16 height 9
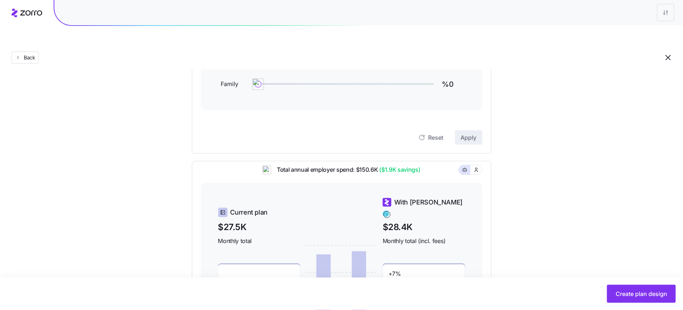
scroll to position [227, 0]
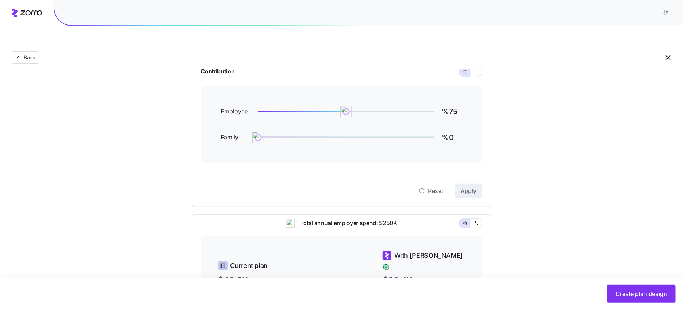
scroll to position [74, 0]
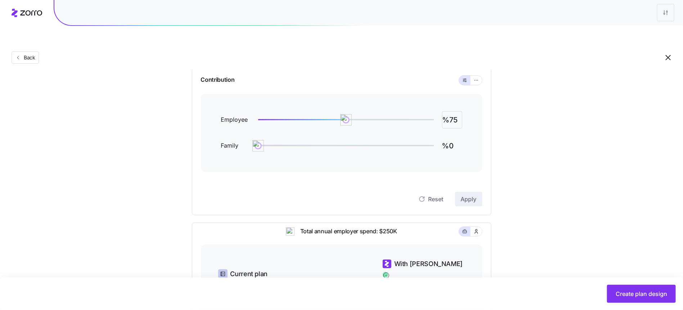
click at [449, 111] on input "%75" at bounding box center [452, 119] width 20 height 17
click at [459, 178] on div "Reset Apply" at bounding box center [342, 192] width 282 height 29
click at [459, 192] on button "Apply" at bounding box center [468, 199] width 27 height 14
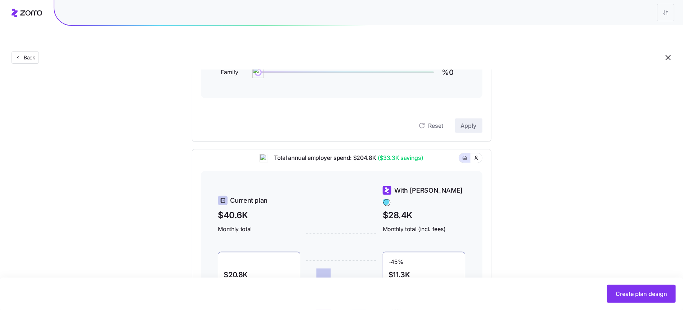
scroll to position [17, 0]
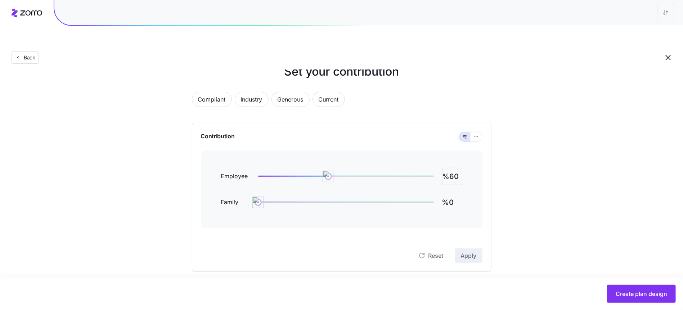
click at [452, 168] on input "%60" at bounding box center [452, 176] width 20 height 17
click at [478, 246] on div "Contribution Employee %50 Family %0 Reset Apply" at bounding box center [342, 197] width 300 height 149
click at [477, 249] on button "Apply" at bounding box center [468, 256] width 27 height 14
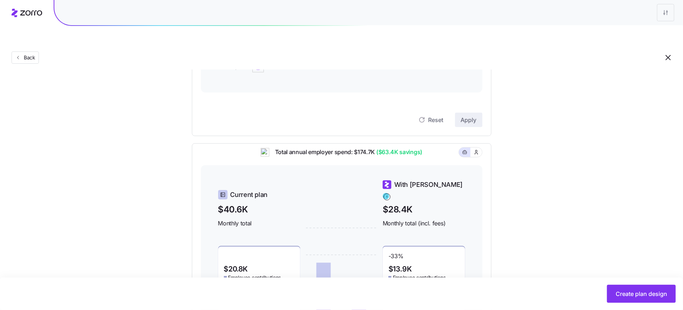
scroll to position [156, 0]
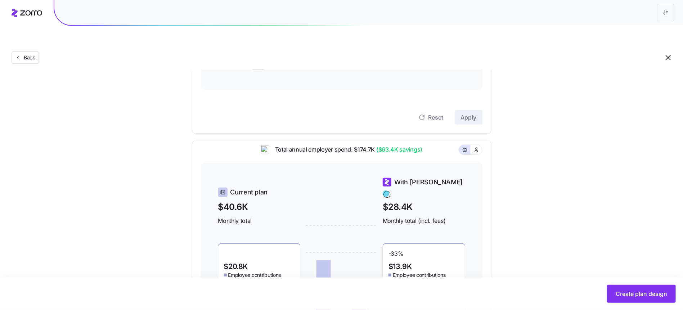
drag, startPoint x: 476, startPoint y: 138, endPoint x: 455, endPoint y: 36, distance: 104.1
click at [458, 41] on div "Back Set your contribution Compliant Industry Generous Current Contribution Emp…" at bounding box center [341, 130] width 683 height 538
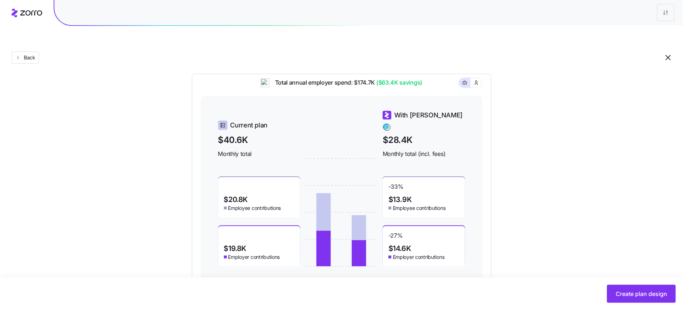
scroll to position [227, 0]
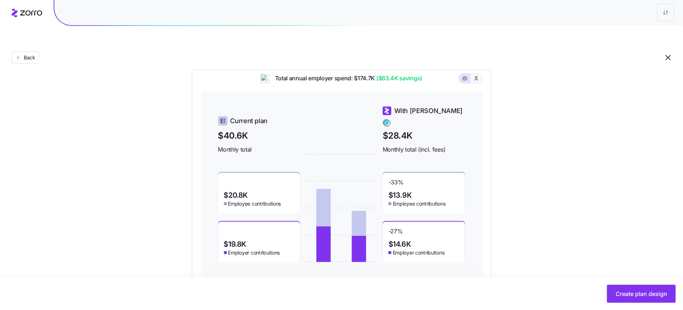
click at [478, 75] on icon "button" at bounding box center [477, 78] width 6 height 7
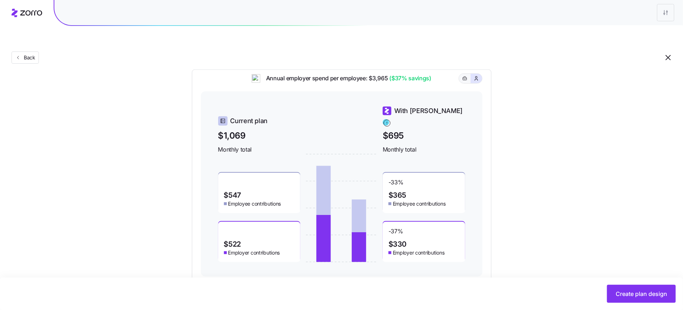
click at [469, 74] on button "button" at bounding box center [465, 78] width 12 height 9
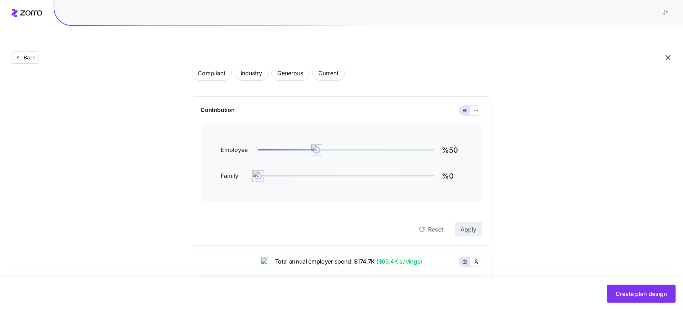
scroll to position [51, 0]
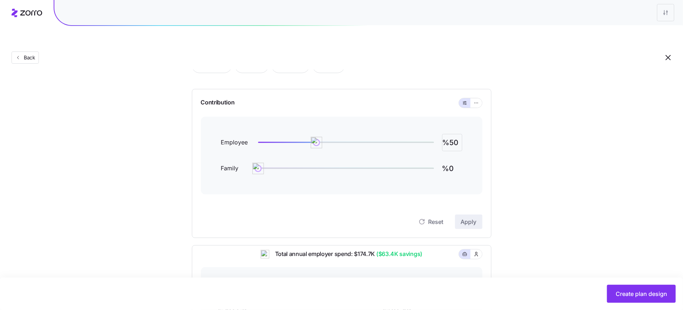
click at [457, 134] on input "%50" at bounding box center [452, 142] width 20 height 17
click at [468, 218] on span "Apply" at bounding box center [469, 222] width 16 height 9
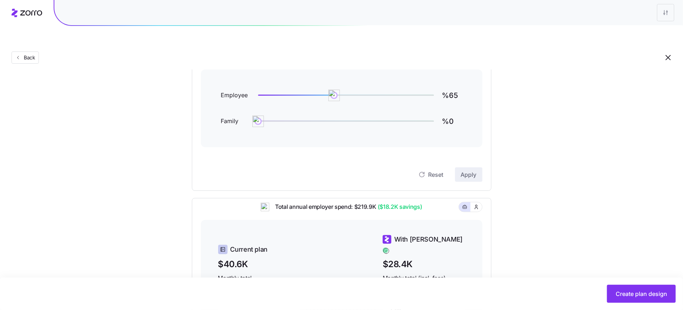
scroll to position [61, 0]
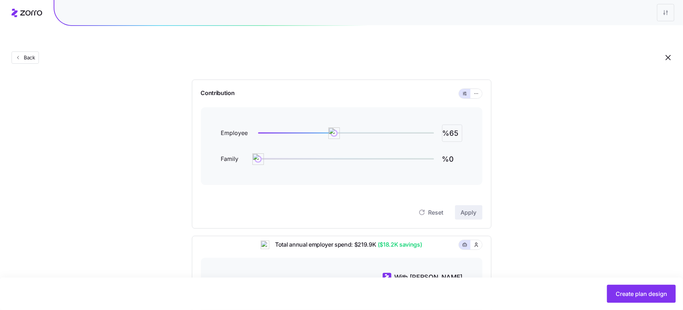
click at [457, 125] on input "%65" at bounding box center [452, 133] width 20 height 17
type input "%50"
click at [471, 205] on div "Reset Apply" at bounding box center [342, 212] width 282 height 14
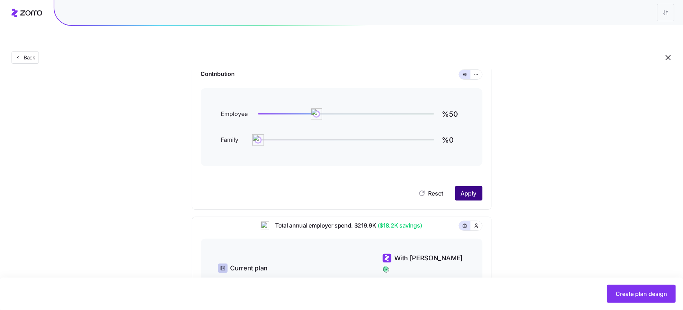
click at [479, 186] on button "Apply" at bounding box center [468, 193] width 27 height 14
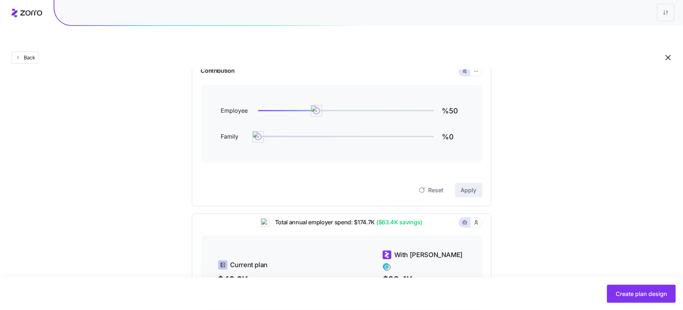
scroll to position [227, 0]
